Goal: Information Seeking & Learning: Learn about a topic

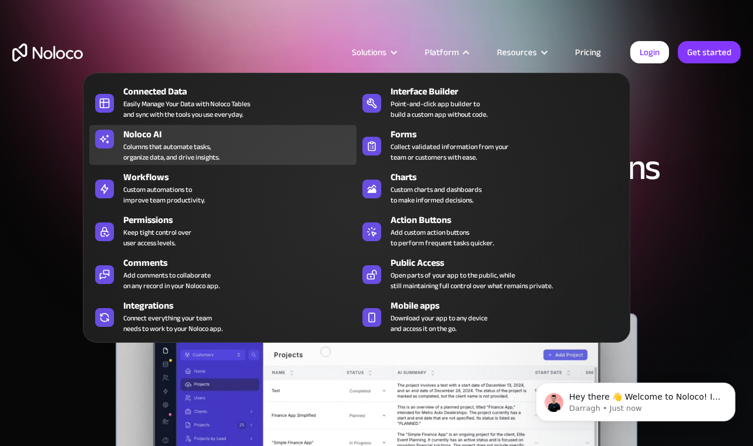
click at [188, 138] on div "Noloco AI" at bounding box center [242, 134] width 238 height 14
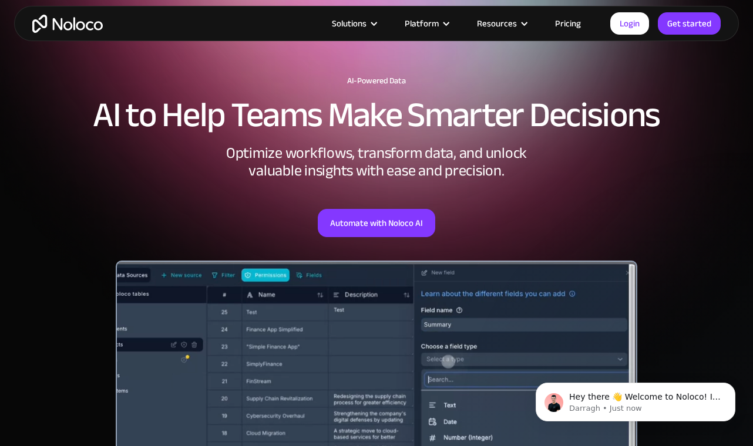
scroll to position [12, 0]
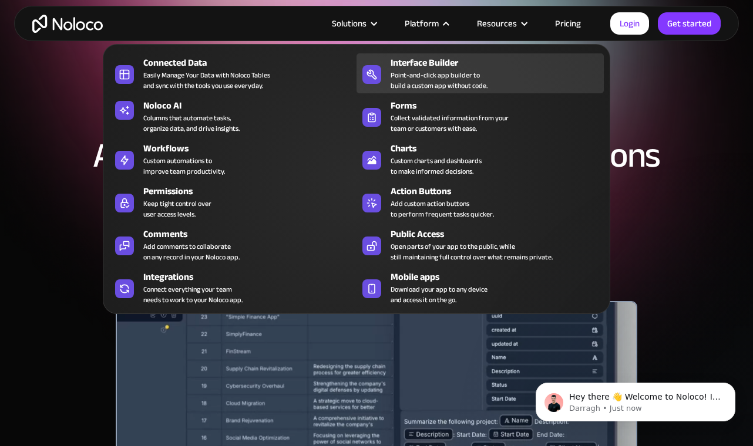
click at [424, 54] on link "Interface Builder Point-and-click app builder to build a custom app without cod…" at bounding box center [479, 73] width 247 height 40
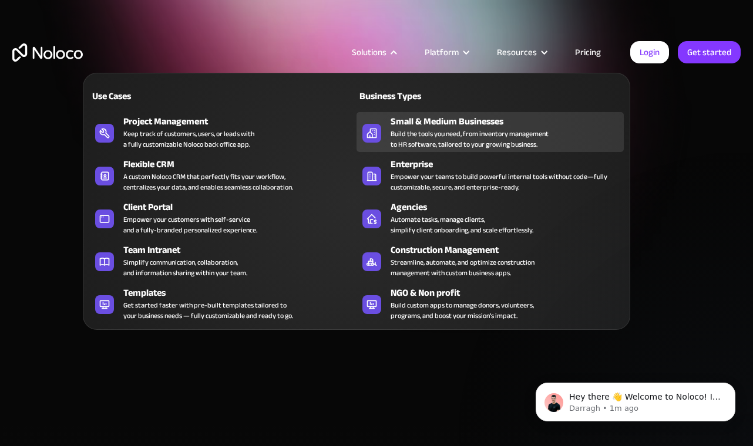
click at [416, 117] on div "Small & Medium Businesses" at bounding box center [509, 121] width 238 height 14
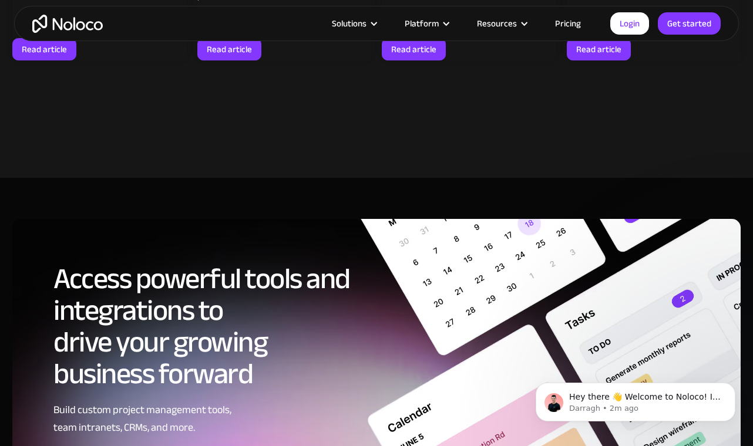
scroll to position [5028, 0]
